Goal: Task Accomplishment & Management: Complete application form

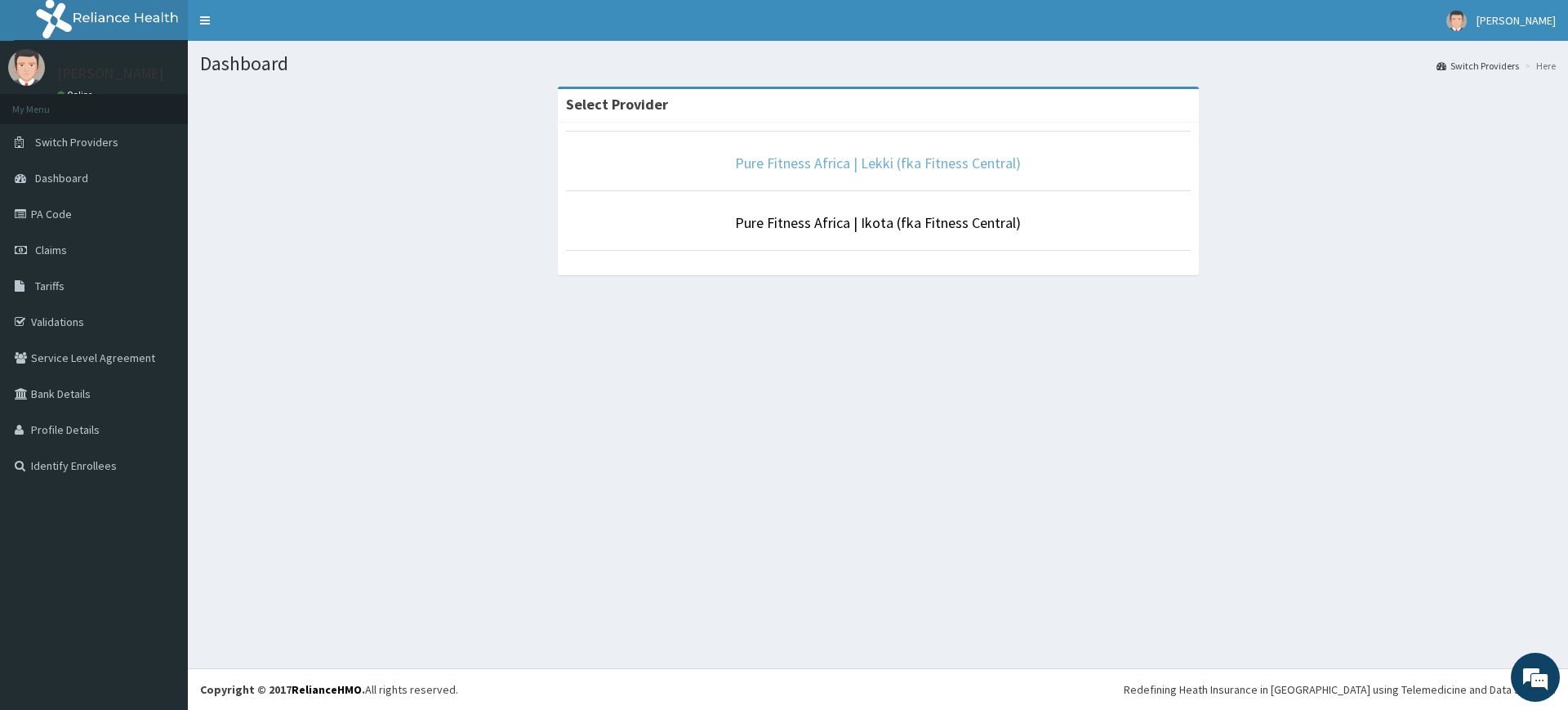
click at [874, 163] on link "Pure Fitness Africa | Lekki (fka Fitness Central)" at bounding box center [878, 162] width 286 height 19
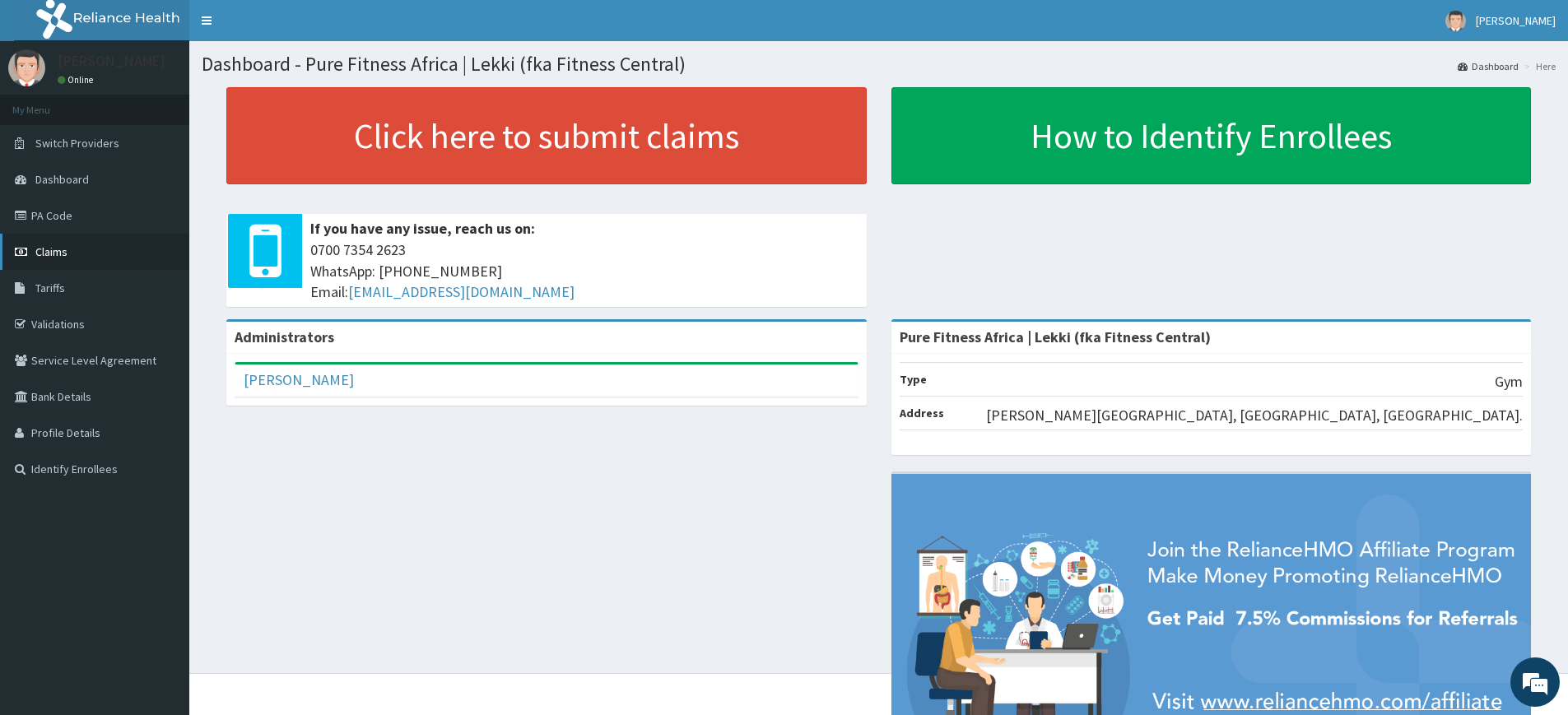
click at [80, 247] on link "Claims" at bounding box center [94, 252] width 189 height 37
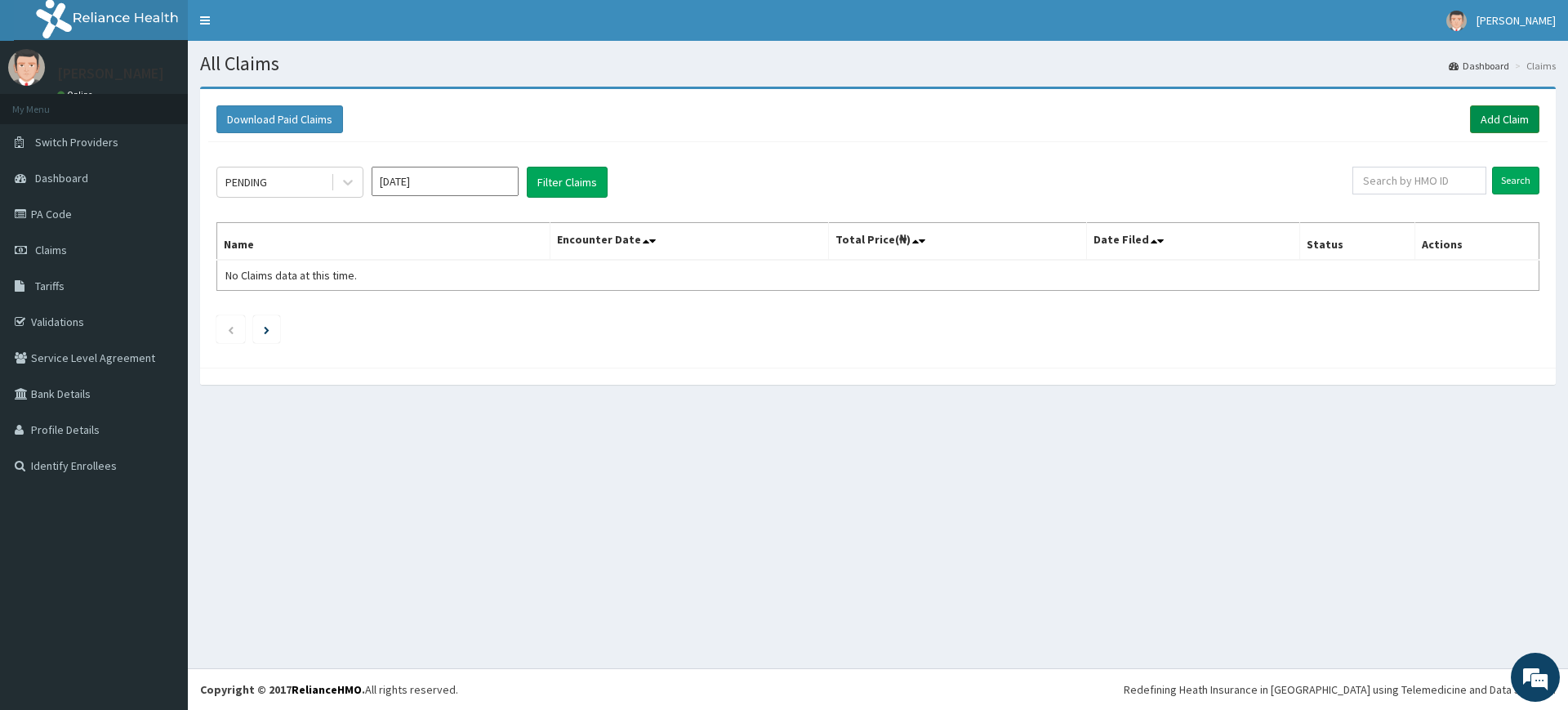
click at [1537, 119] on link "Add Claim" at bounding box center [1505, 119] width 70 height 28
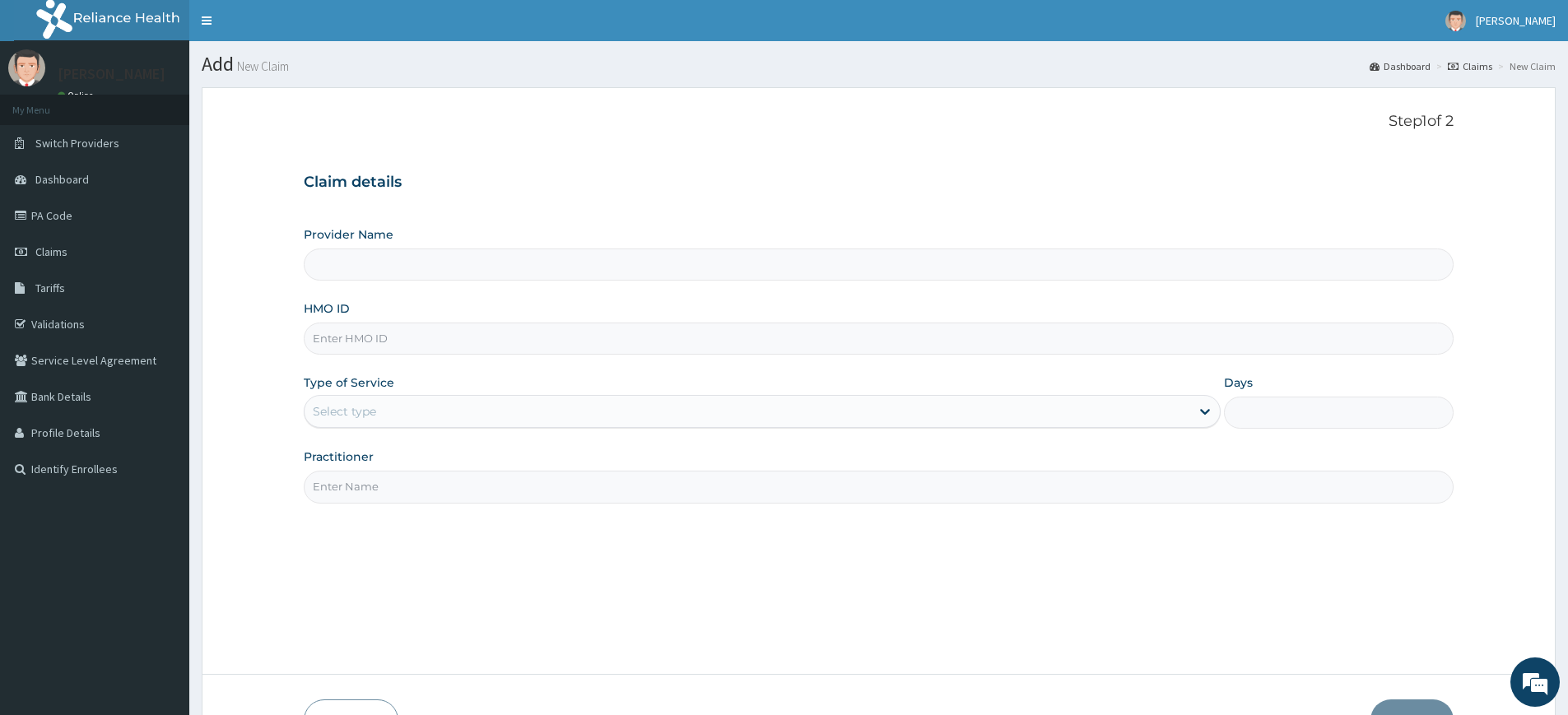
type input "Pure Fitness Africa | Lekki (fka Fitness Central)"
type input "1"
click at [417, 492] on input "Practitioner" at bounding box center [879, 486] width 1150 height 32
type input "pure fitness africa"
click at [416, 334] on input "HMO ID" at bounding box center [879, 339] width 1150 height 32
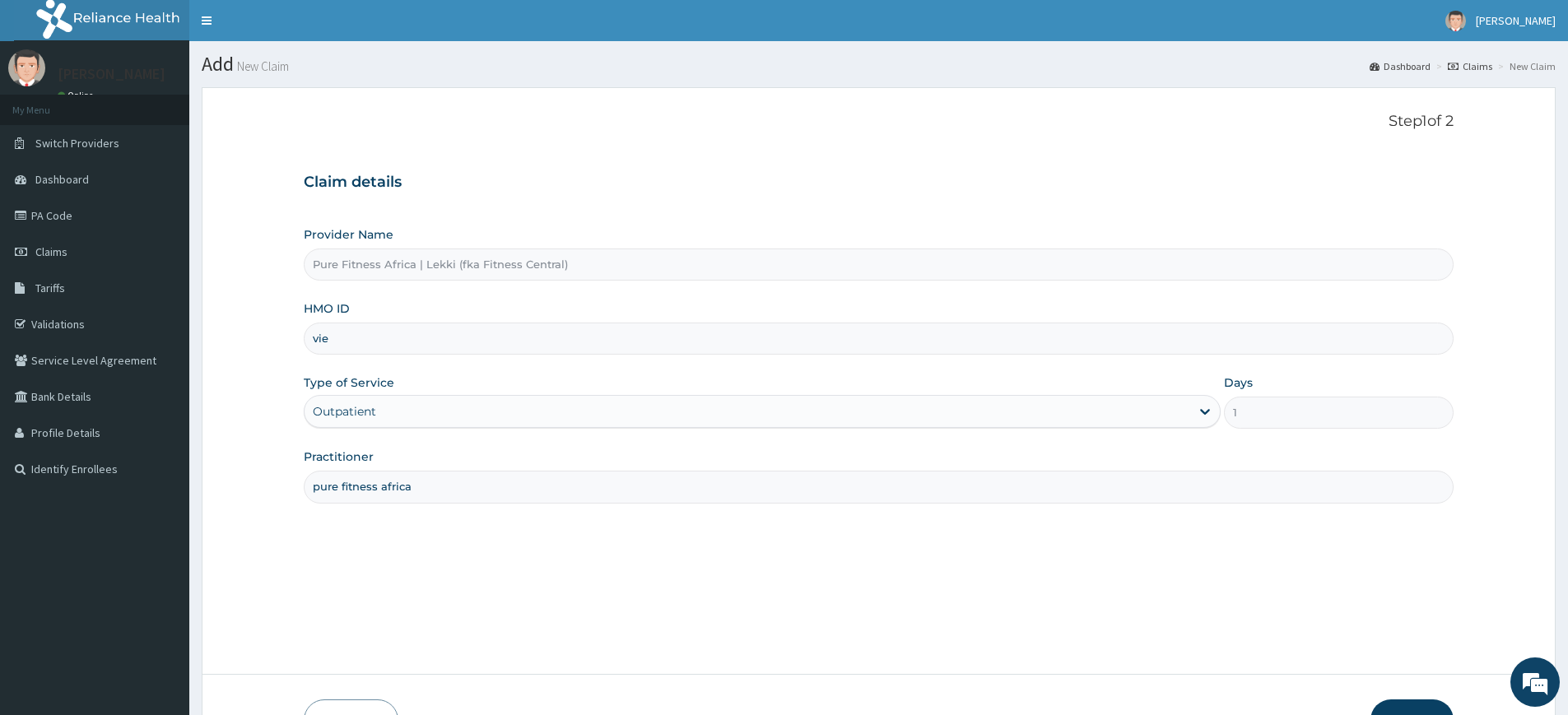
type input "VIE/10016/A"
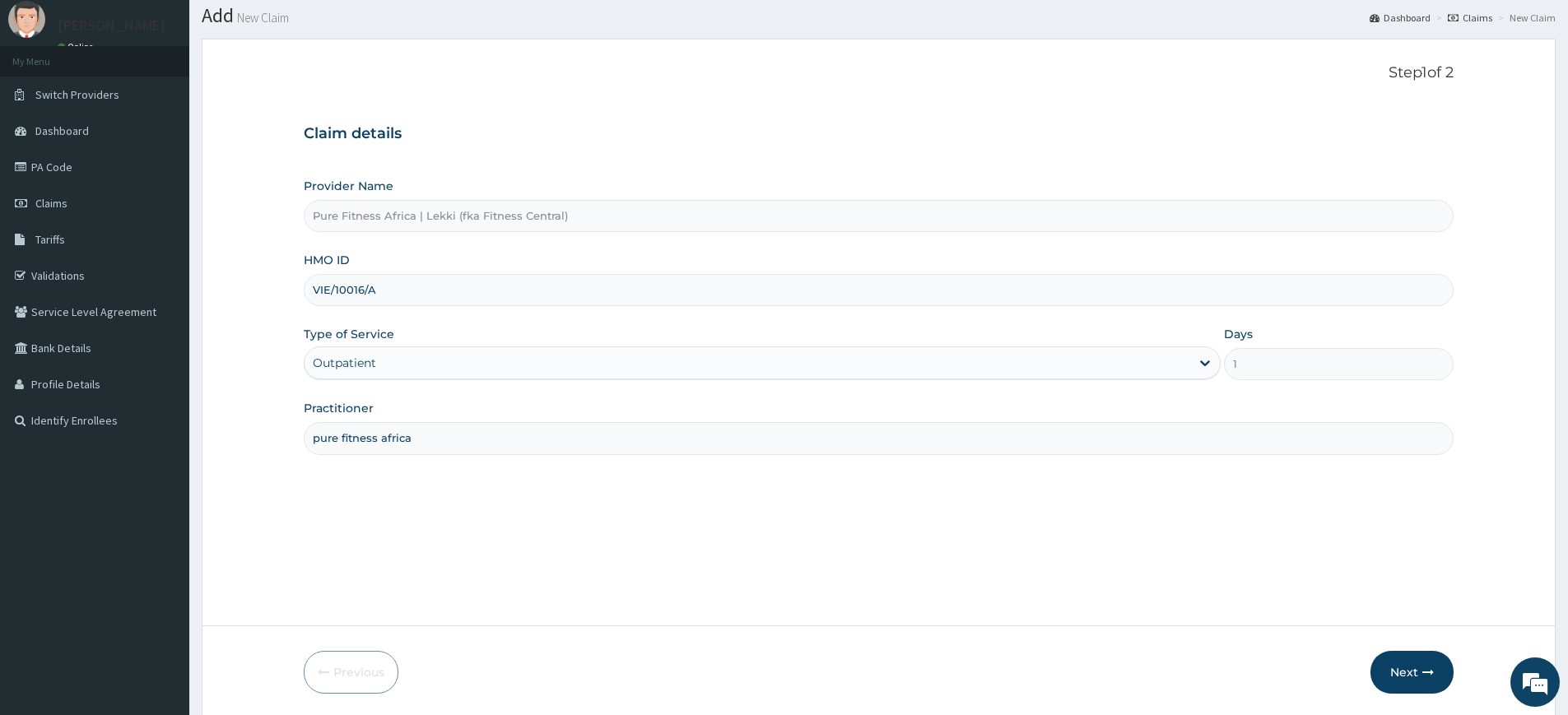
scroll to position [107, 0]
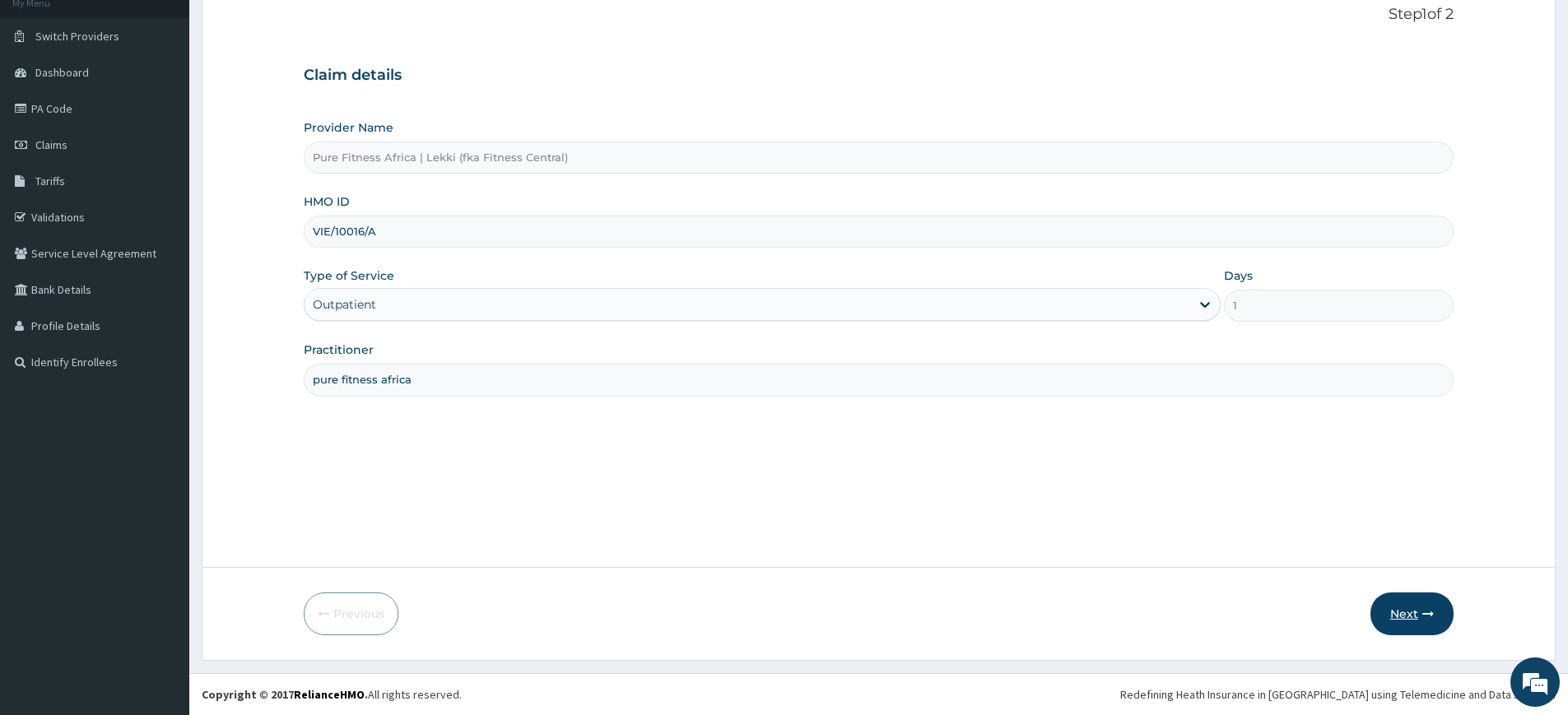
click at [1444, 616] on button "Next" at bounding box center [1412, 613] width 83 height 43
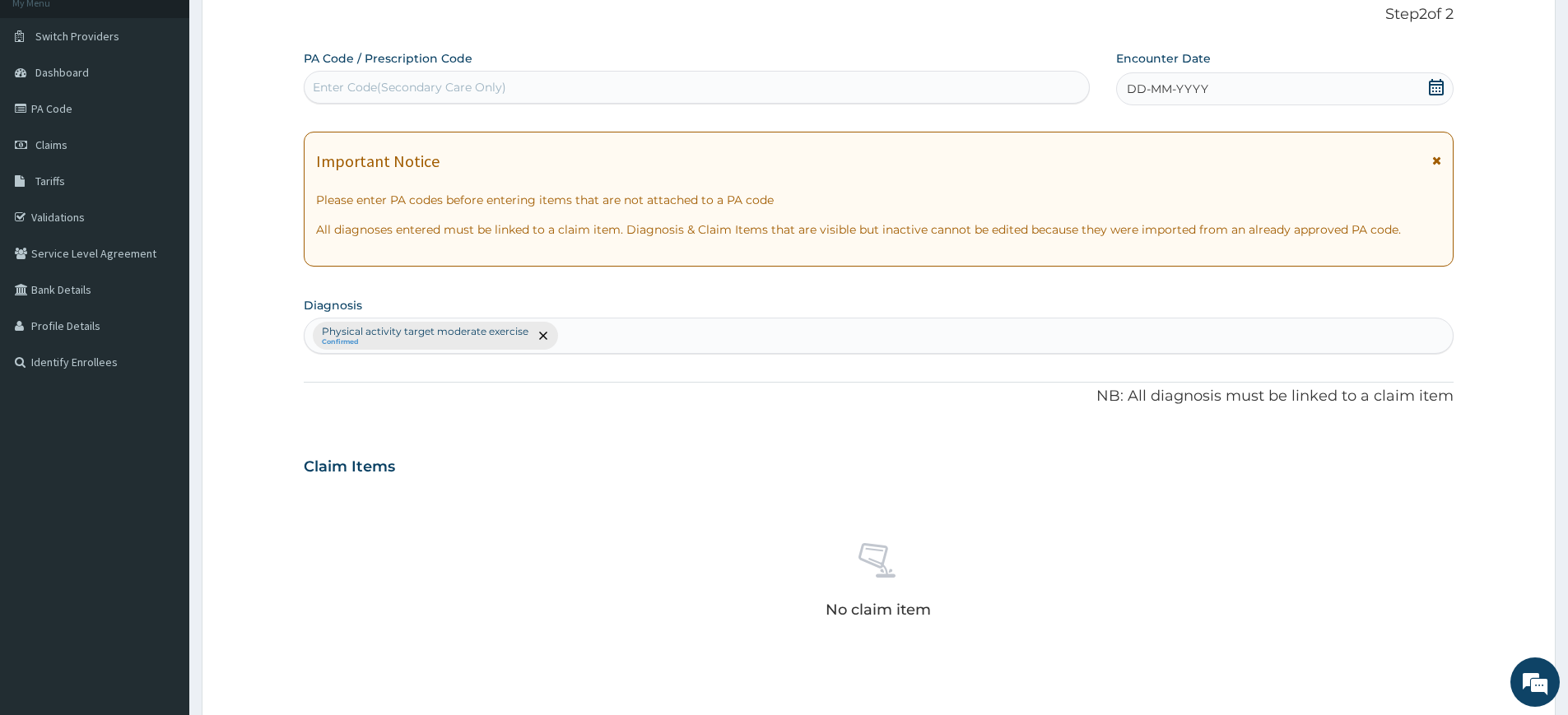
click at [884, 71] on div "Enter Code(Secondary Care Only)" at bounding box center [697, 86] width 786 height 33
click at [882, 78] on div "Enter Code(Secondary Care Only)" at bounding box center [696, 87] width 784 height 27
type input "PA/"
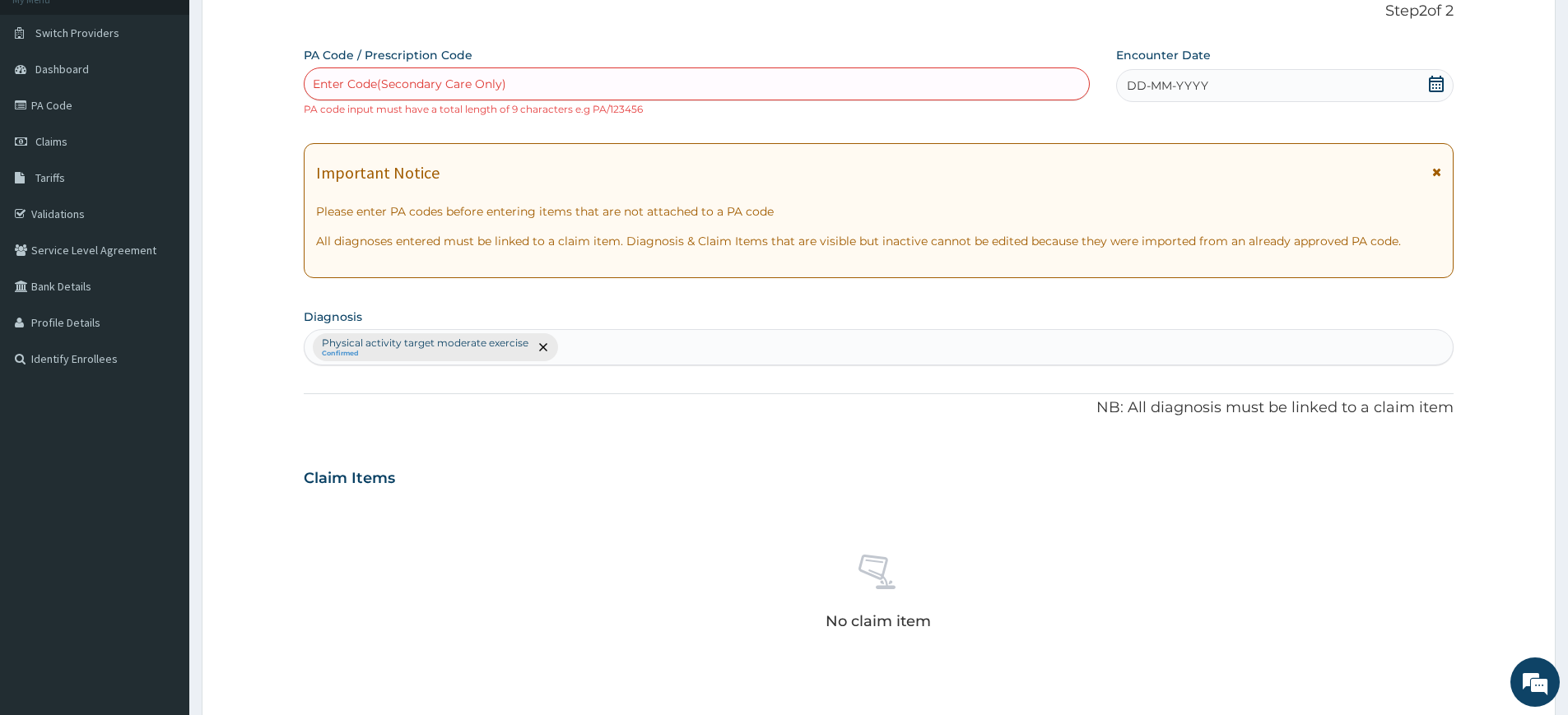
click at [750, 84] on div "Enter Code(Secondary Care Only)" at bounding box center [696, 83] width 784 height 27
click at [751, 83] on div "Enter Code(Secondary Care Only)" at bounding box center [696, 83] width 784 height 27
type input "PA"
click at [663, 90] on div "Enter Code(Secondary Care Only)" at bounding box center [696, 83] width 784 height 27
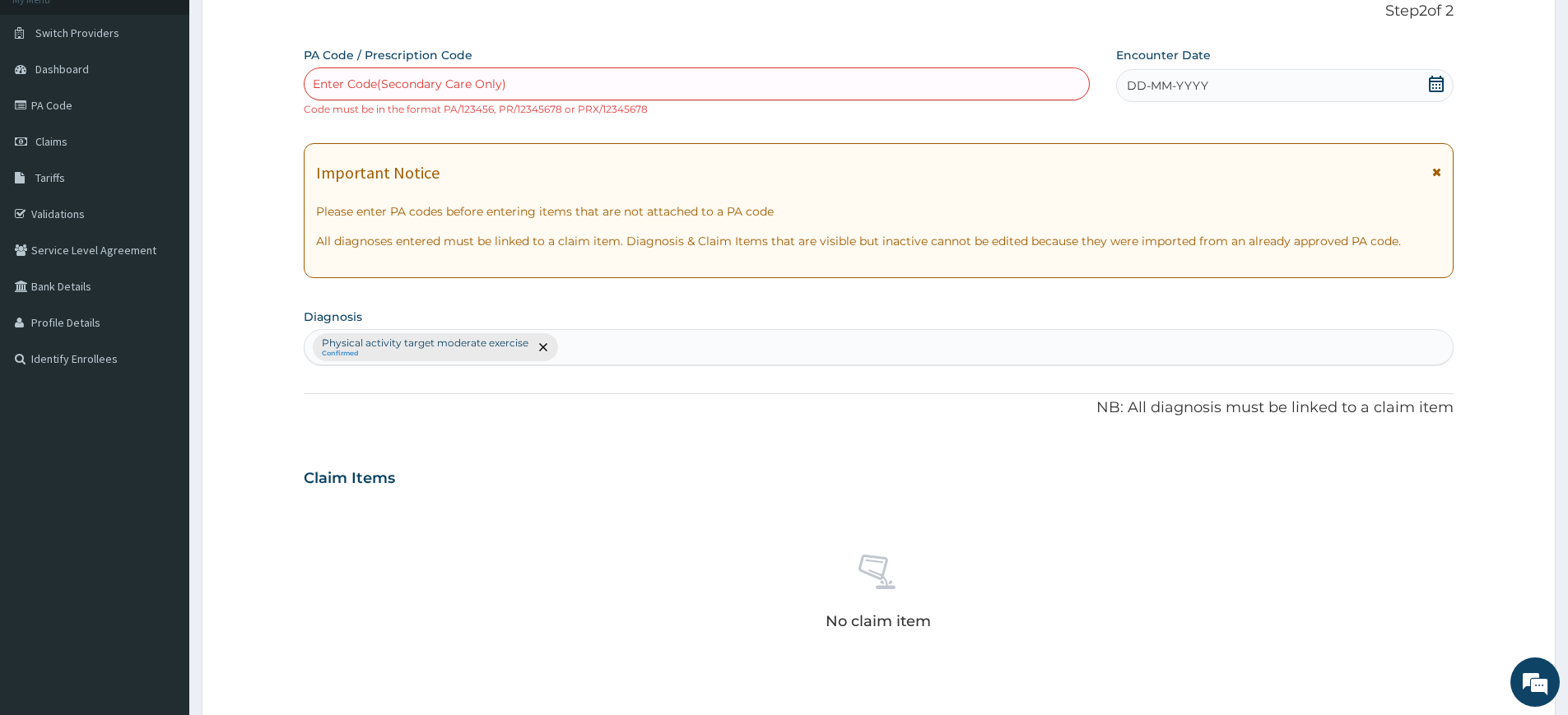
click at [663, 90] on div "Enter Code(Secondary Care Only)" at bounding box center [696, 83] width 784 height 27
click at [661, 83] on div "Enter Code(Secondary Care Only)" at bounding box center [696, 83] width 784 height 27
type input "PA/4F642A"
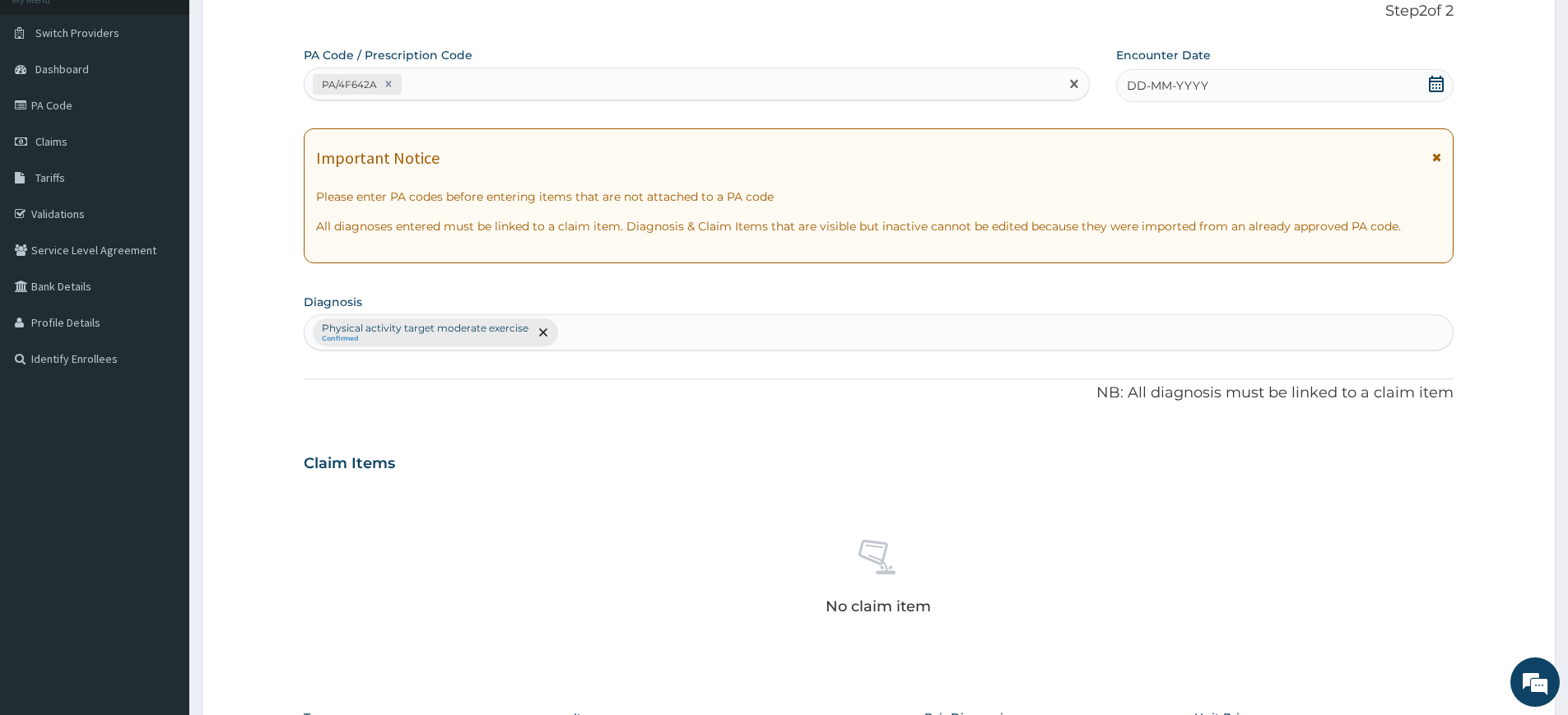
click at [1388, 76] on div "DD-MM-YYYY" at bounding box center [1285, 85] width 337 height 33
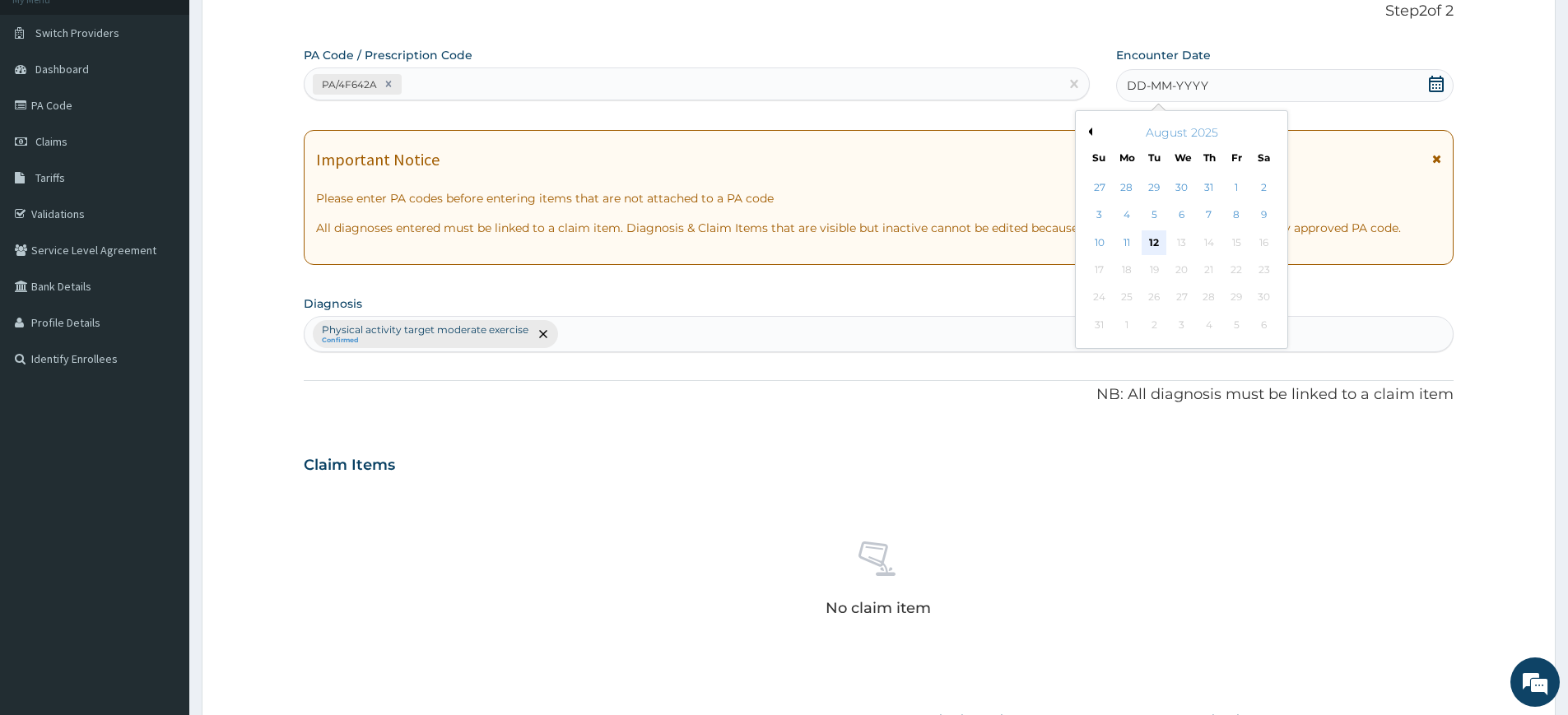
click at [1147, 242] on div "12" at bounding box center [1154, 243] width 25 height 25
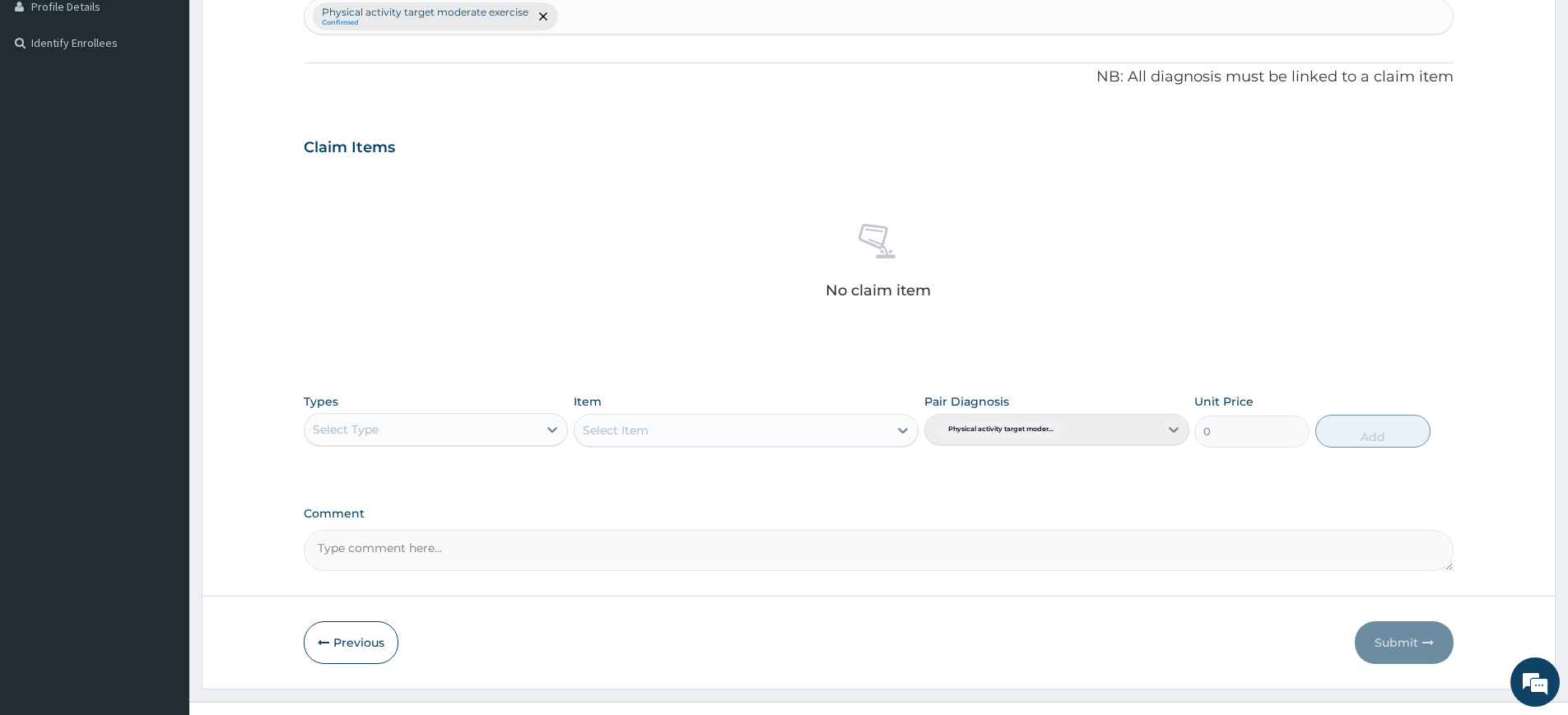
scroll to position [456, 0]
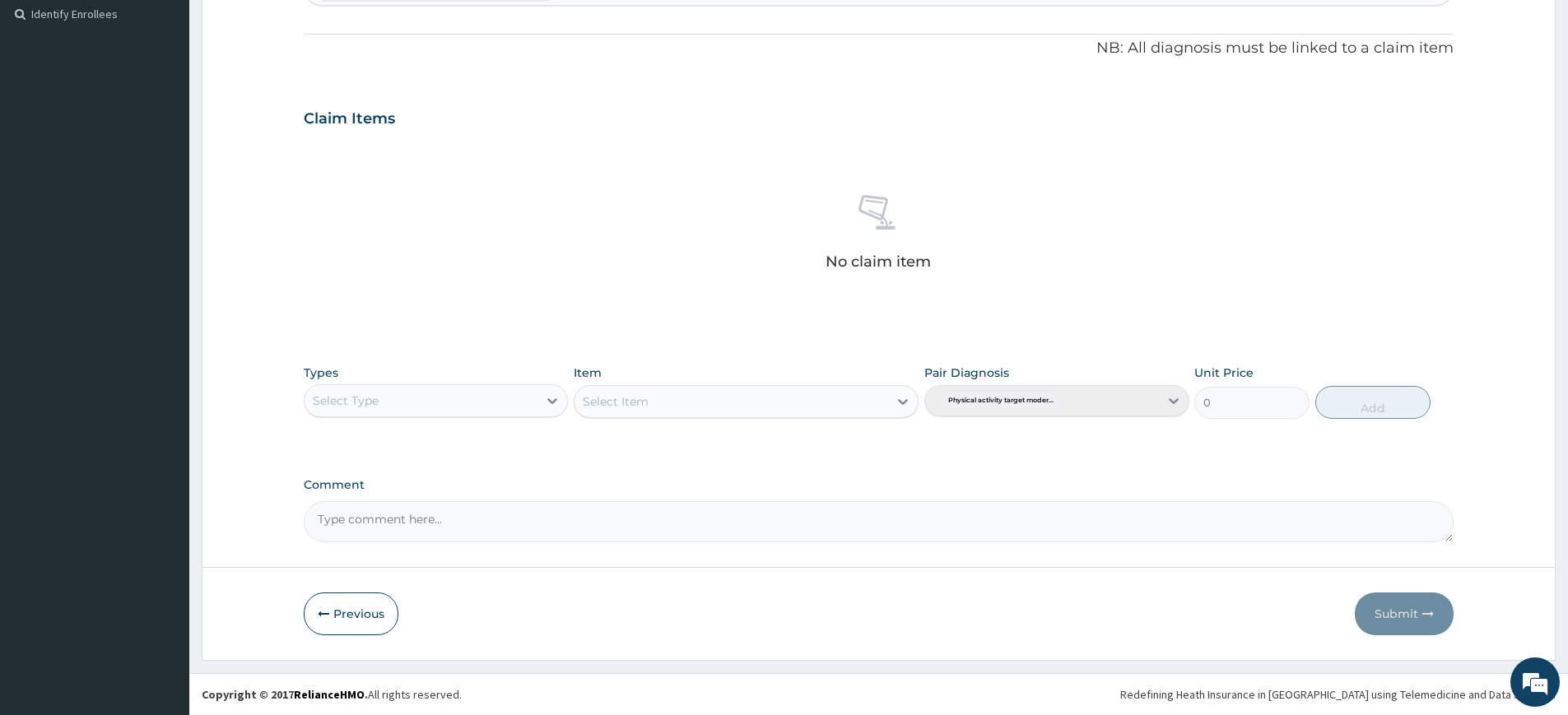
click at [489, 391] on div "Select Type" at bounding box center [420, 400] width 233 height 27
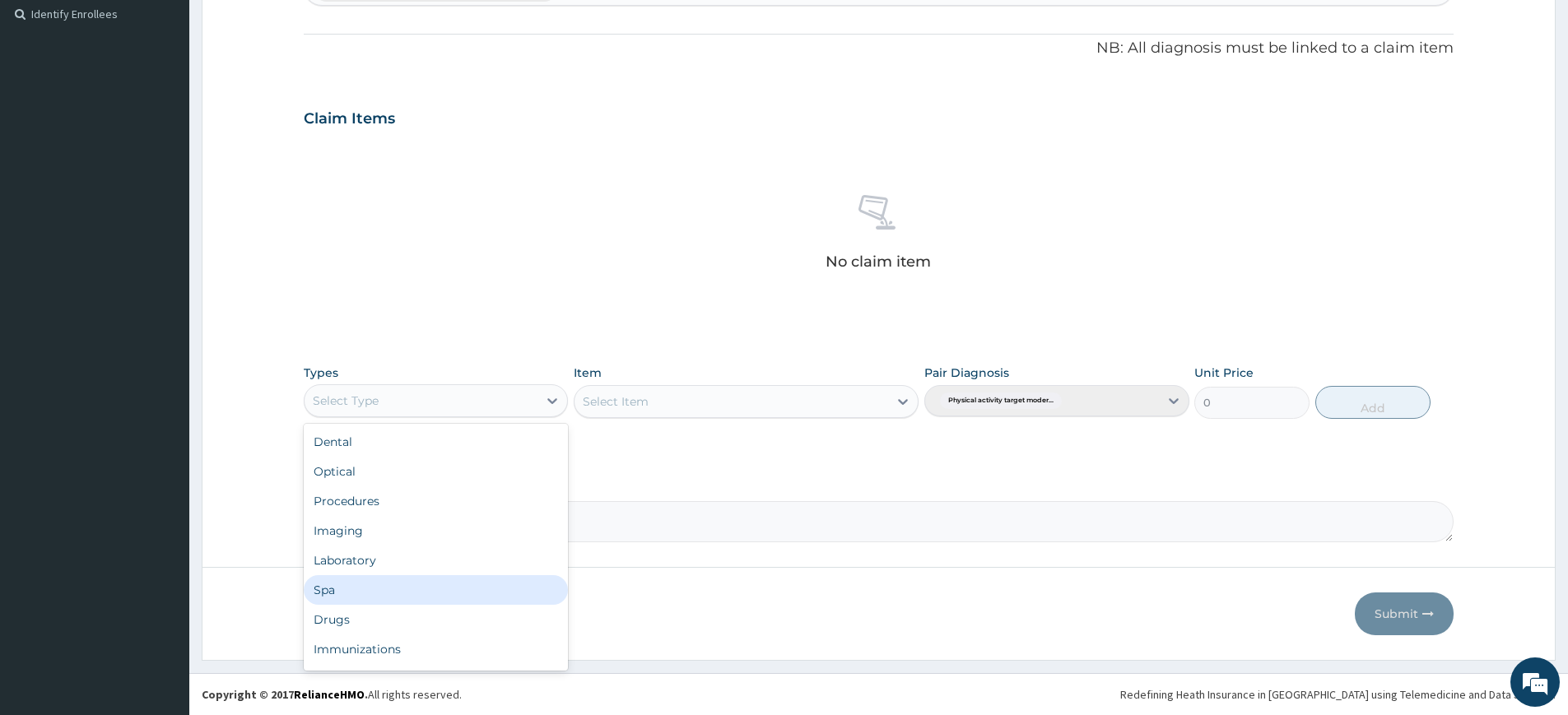
scroll to position [56, 0]
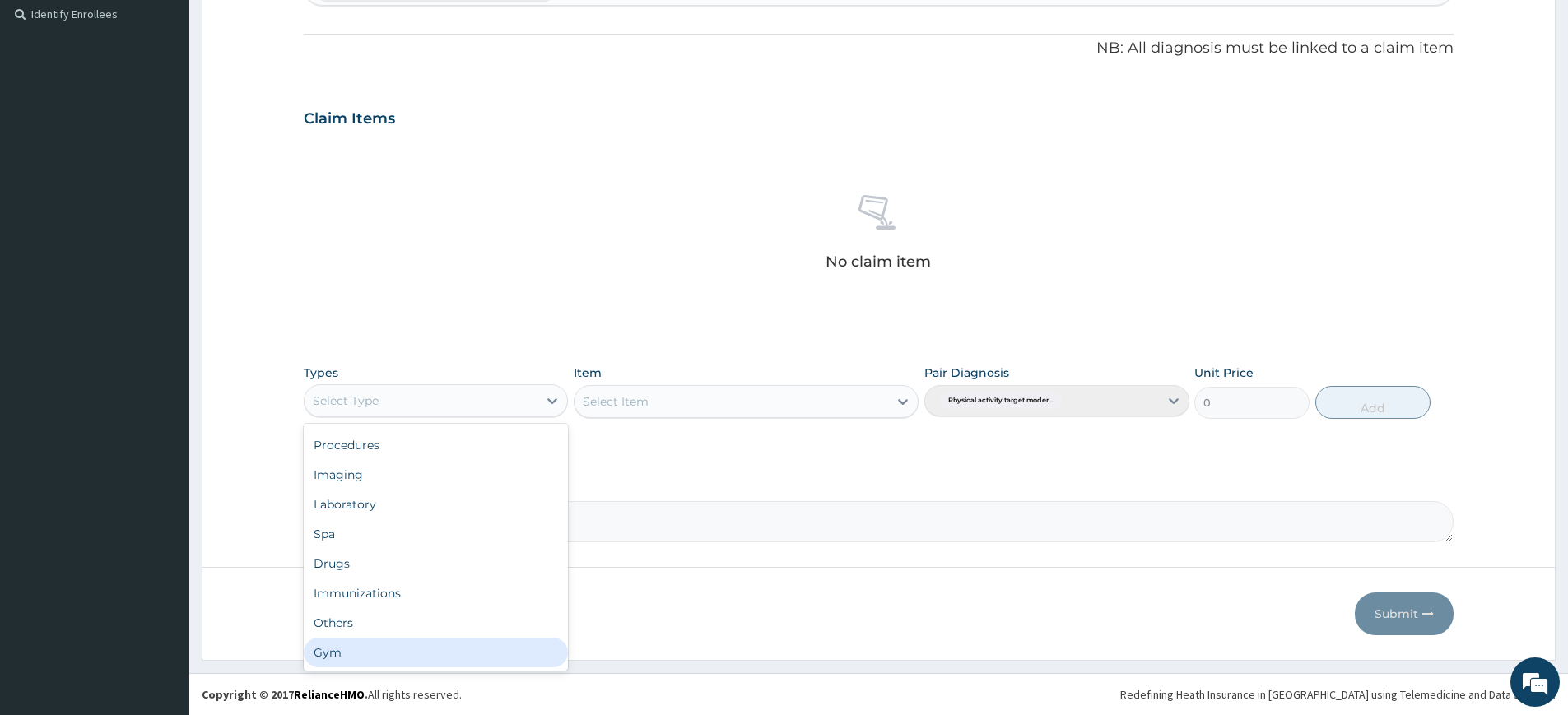
click at [472, 643] on div "Gym" at bounding box center [436, 653] width 264 height 30
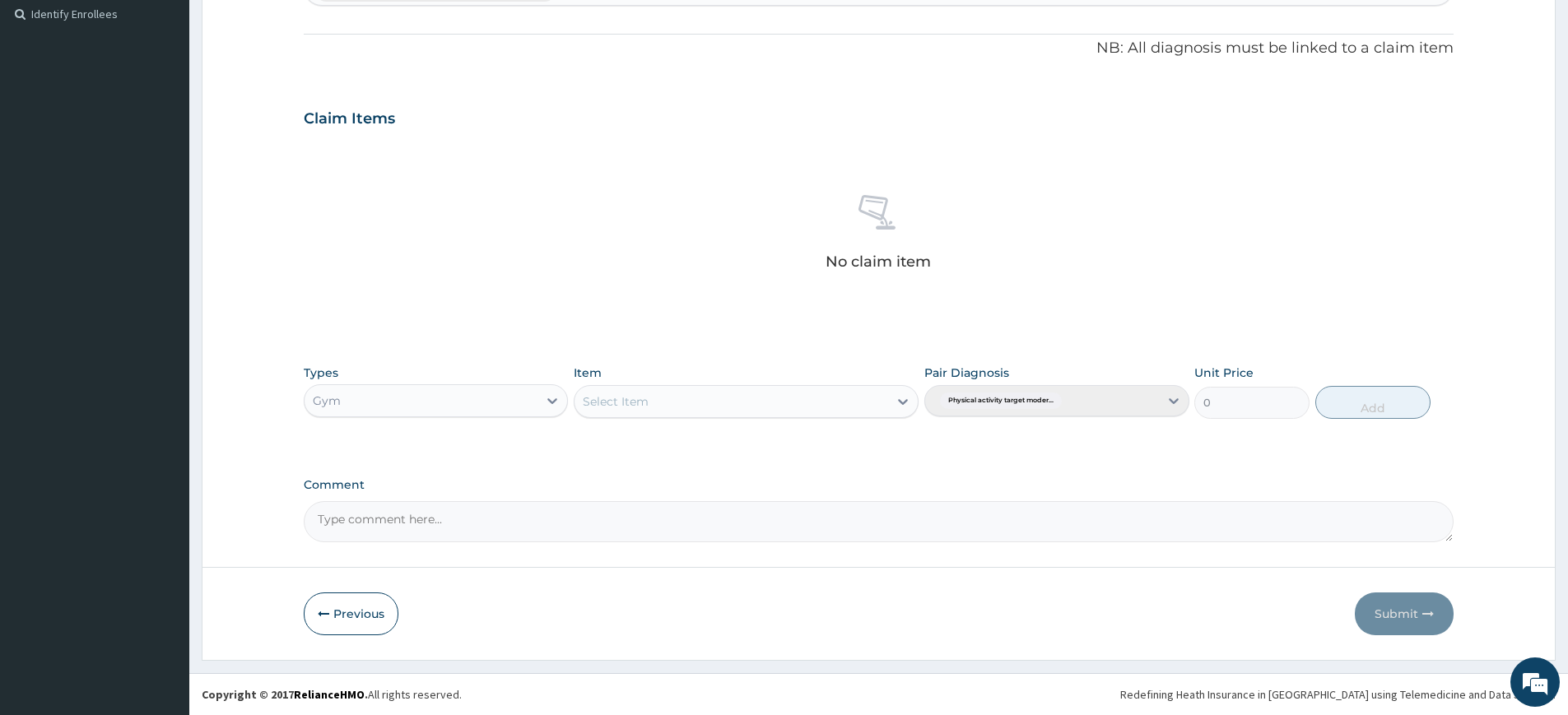
click at [660, 397] on div "Select Item" at bounding box center [731, 401] width 314 height 27
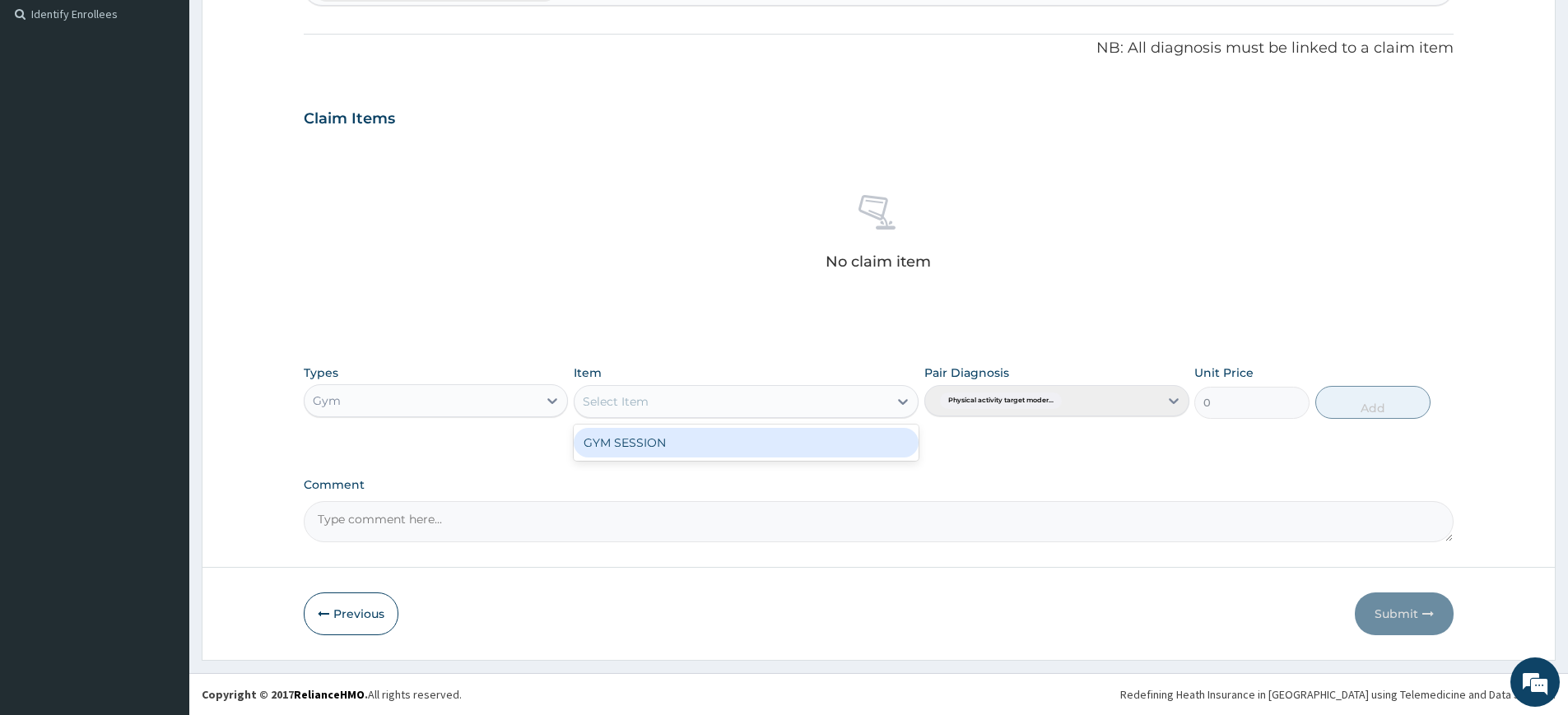
click at [651, 453] on div "GYM SESSION" at bounding box center [746, 443] width 345 height 30
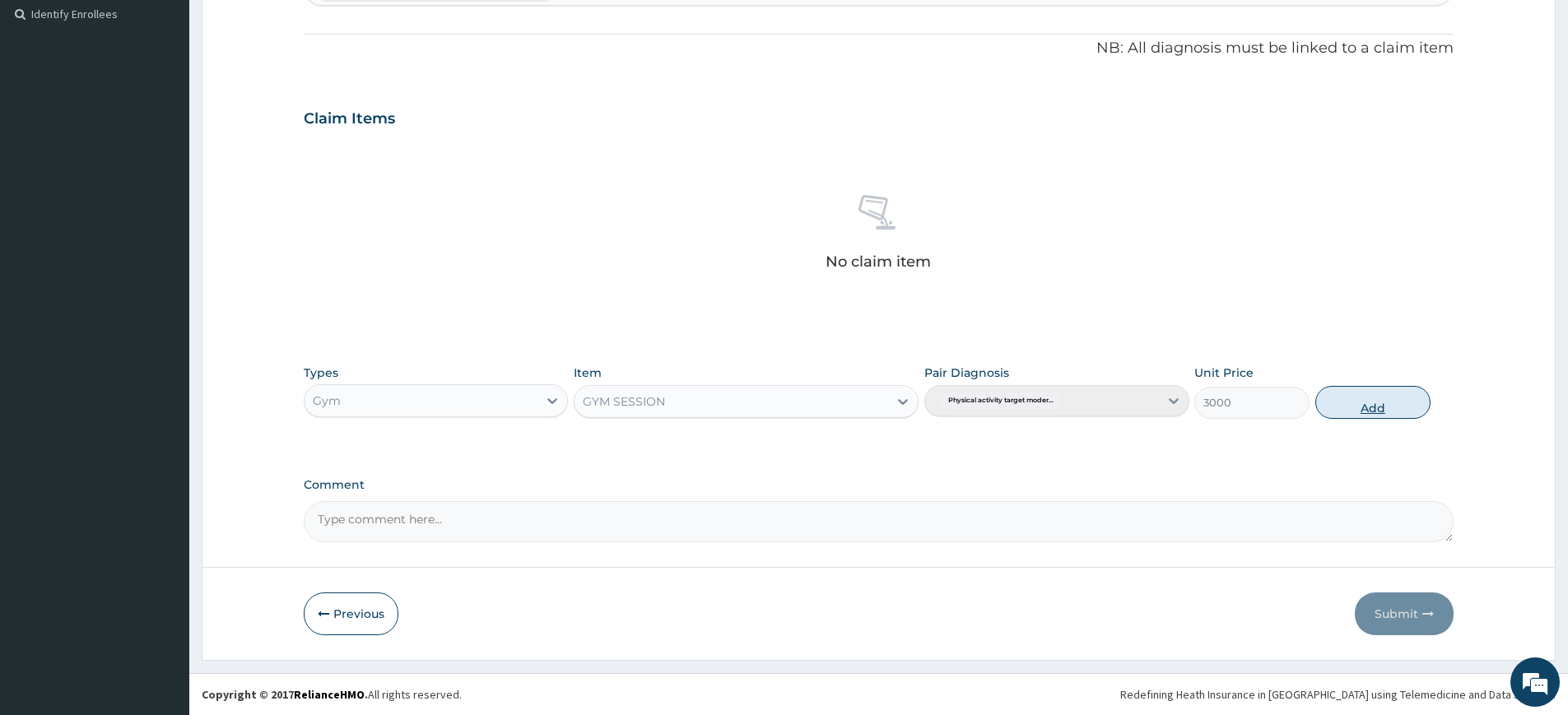
click at [1347, 386] on button "Add" at bounding box center [1373, 402] width 115 height 33
type input "0"
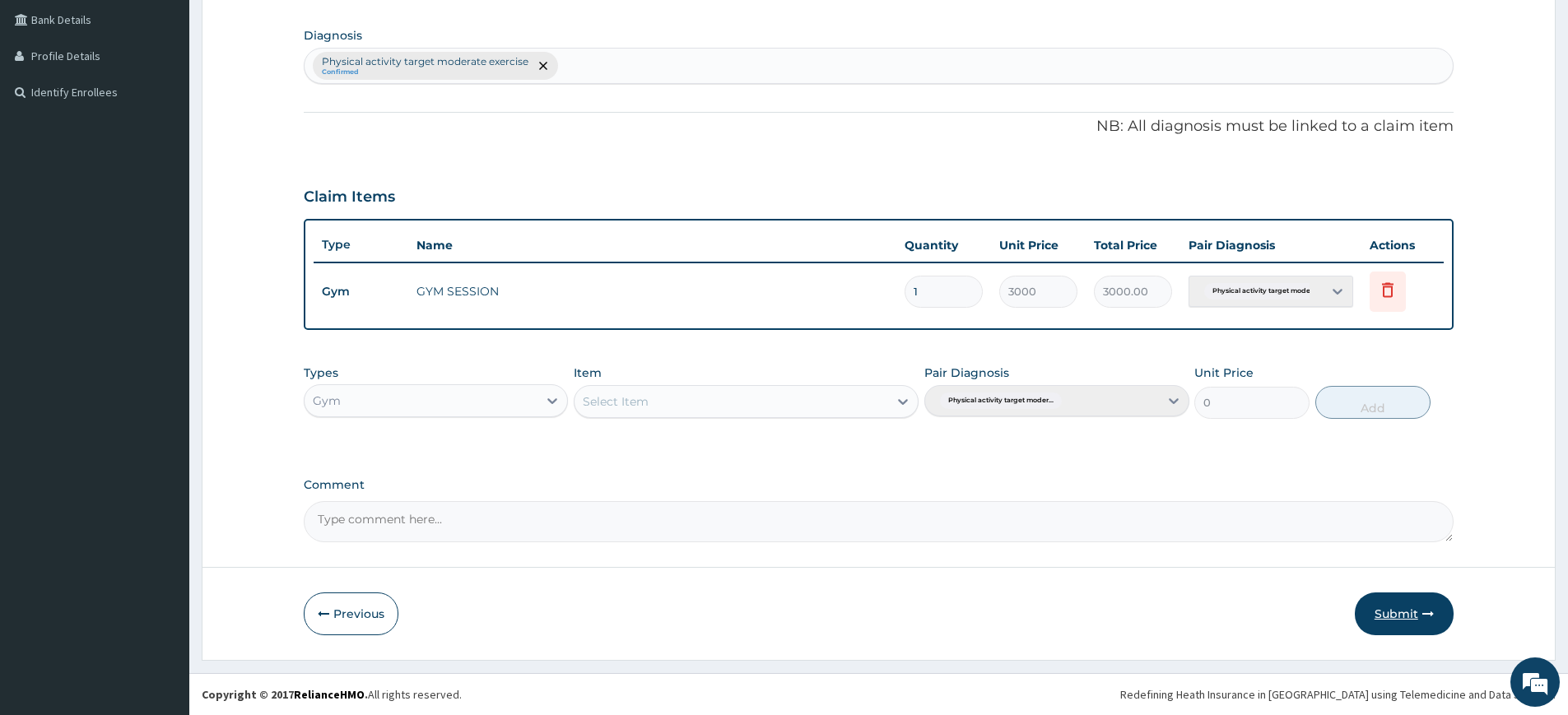
click at [1373, 610] on button "Submit" at bounding box center [1405, 613] width 99 height 43
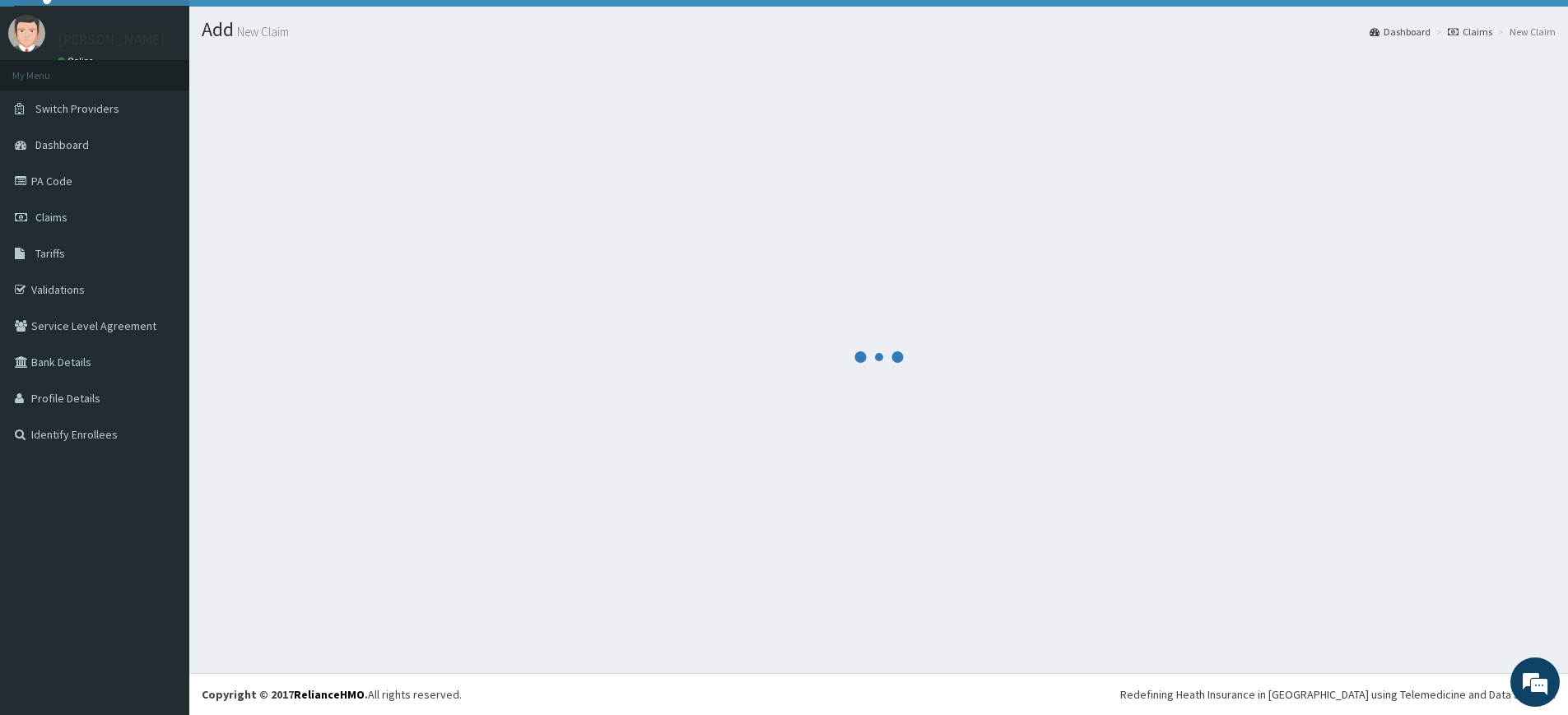
scroll to position [377, 0]
